Goal: Task Accomplishment & Management: Use online tool/utility

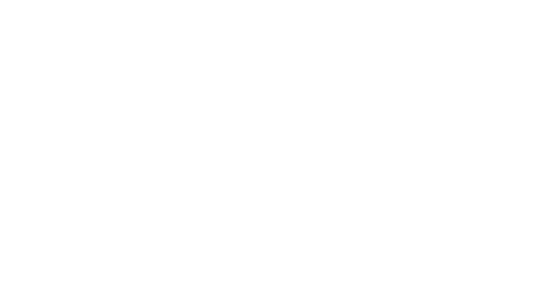
click at [94, 93] on div at bounding box center [281, 143] width 556 height 286
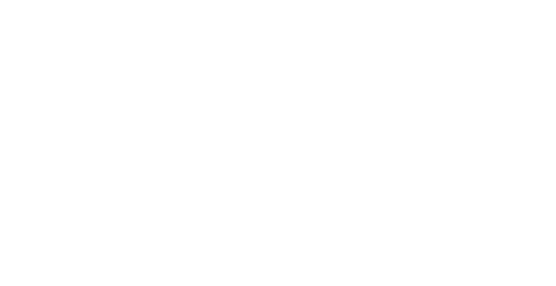
type input "AGO25"
